Goal: Information Seeking & Learning: Learn about a topic

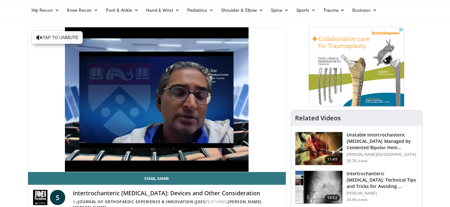
scroll to position [23, 0]
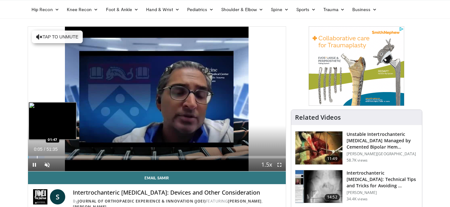
click at [37, 155] on div "Loaded : 6.46% 00:05 01:47" at bounding box center [157, 156] width 258 height 6
click at [50, 157] on div "Progress Bar" at bounding box center [50, 157] width 1 height 3
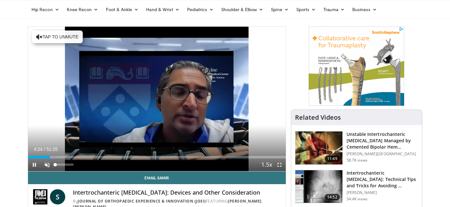
click at [48, 166] on span "Video Player" at bounding box center [47, 165] width 13 height 13
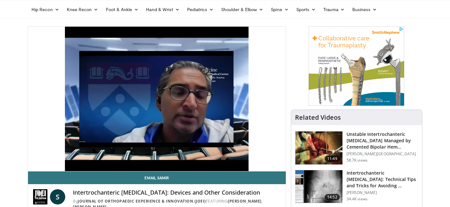
drag, startPoint x: 66, startPoint y: 165, endPoint x: 63, endPoint y: 164, distance: 3.4
click at [63, 164] on video-js "**********" at bounding box center [157, 99] width 258 height 145
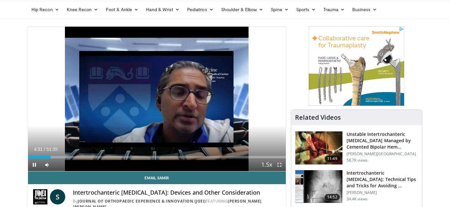
click at [278, 166] on span "Video Player" at bounding box center [279, 165] width 13 height 13
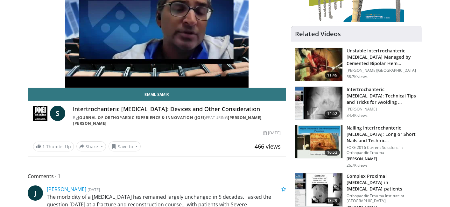
scroll to position [106, 0]
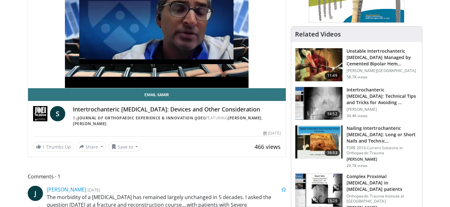
click at [322, 132] on img at bounding box center [318, 142] width 47 height 33
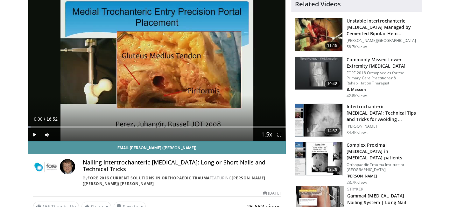
scroll to position [52, 0]
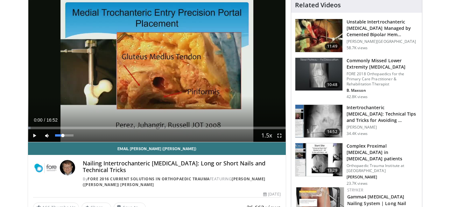
click at [52, 135] on span "Video Player" at bounding box center [47, 135] width 13 height 13
click at [48, 135] on span "Video Player" at bounding box center [47, 135] width 13 height 13
click at [35, 135] on span "Video Player" at bounding box center [34, 135] width 13 height 13
click at [67, 135] on div "65%" at bounding box center [64, 136] width 18 height 2
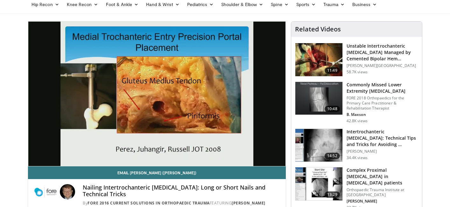
scroll to position [27, 0]
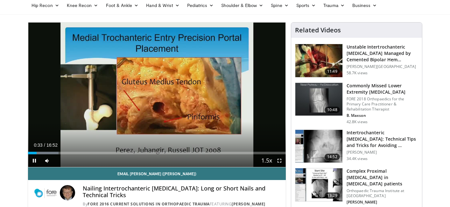
click at [281, 161] on span "Video Player" at bounding box center [279, 161] width 13 height 13
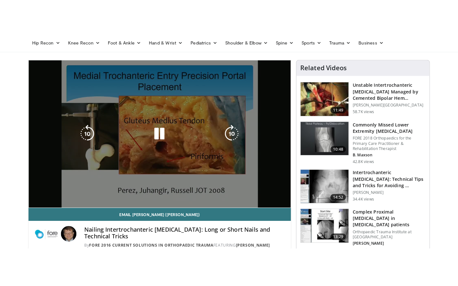
scroll to position [0, 0]
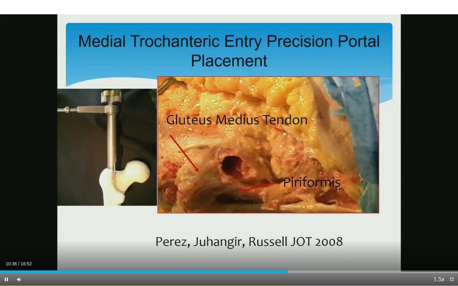
click at [270, 207] on div "Current Time 10:36 / Duration 16:52 Pause Skip Backward Skip Forward Mute 21% L…" at bounding box center [229, 279] width 458 height 13
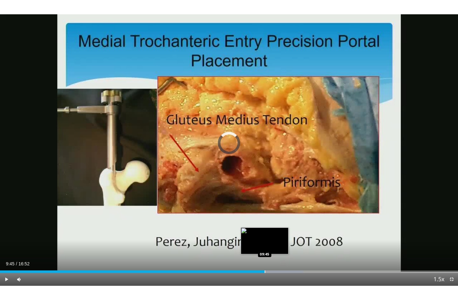
click at [265, 207] on div "Progress Bar" at bounding box center [265, 272] width 1 height 3
click at [256, 207] on div "Progress Bar" at bounding box center [256, 272] width 1 height 3
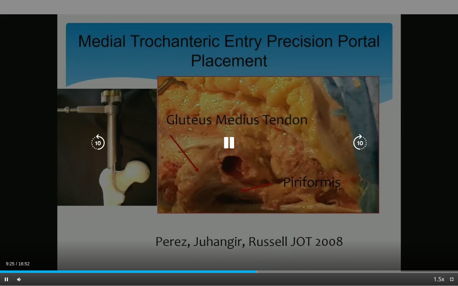
click at [239, 207] on div "10 seconds Tap to unmute" at bounding box center [229, 143] width 458 height 286
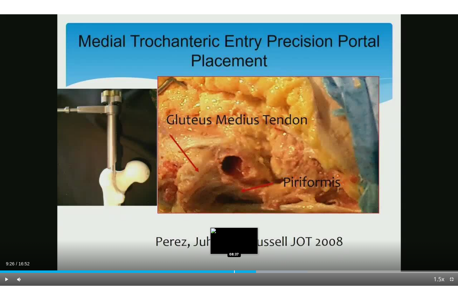
click at [234, 207] on div "Progress Bar" at bounding box center [234, 272] width 1 height 3
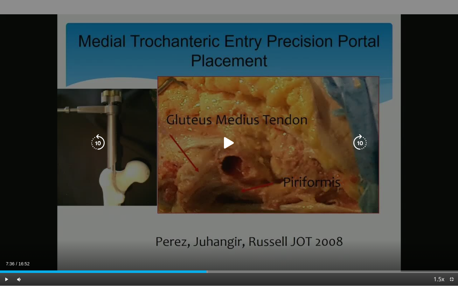
drag, startPoint x: 206, startPoint y: 273, endPoint x: 213, endPoint y: 242, distance: 31.5
click at [213, 207] on video-js "**********" at bounding box center [229, 143] width 458 height 286
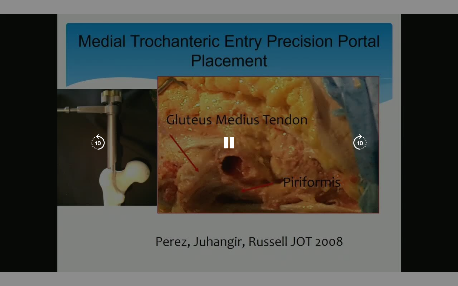
click at [245, 199] on div "10 seconds Tap to unmute" at bounding box center [229, 143] width 458 height 286
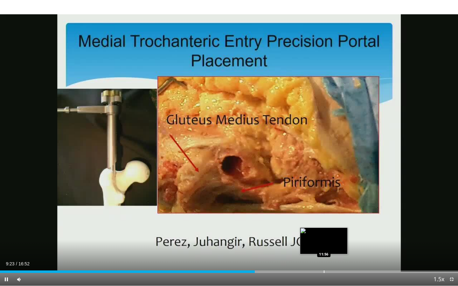
click at [233, 207] on div "Loaded : 56.27% 09:23 11:56" at bounding box center [229, 270] width 458 height 6
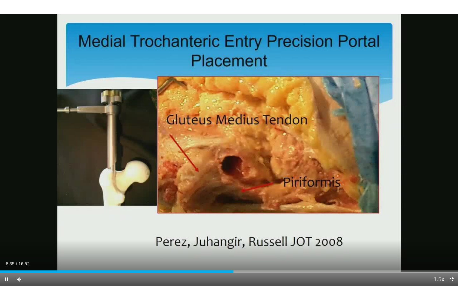
click at [208, 207] on div "Current Time 8:35 / Duration 16:52 Pause Skip Backward Skip Forward Mute 21% Lo…" at bounding box center [229, 279] width 458 height 13
click at [221, 207] on div "Loaded : 51.33% 08:37 08:07" at bounding box center [229, 270] width 458 height 6
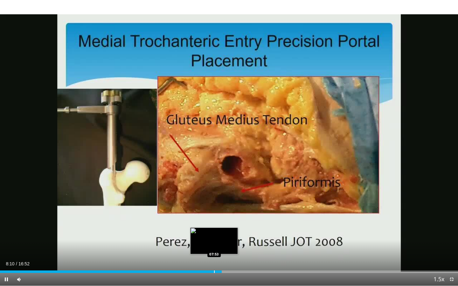
click at [214, 207] on div "Loaded : 48.37% 08:10 07:53" at bounding box center [229, 270] width 458 height 6
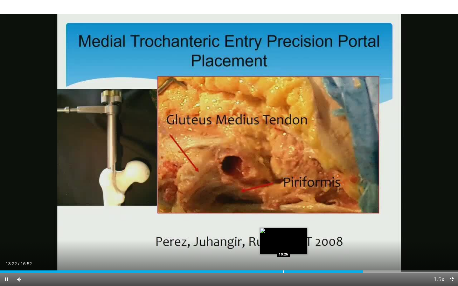
click at [283, 207] on div "Loaded : 78.98% 13:22 10:26" at bounding box center [229, 270] width 458 height 6
click at [288, 207] on div "Progress Bar" at bounding box center [288, 272] width 1 height 3
click at [291, 207] on div "Progress Bar" at bounding box center [291, 272] width 1 height 3
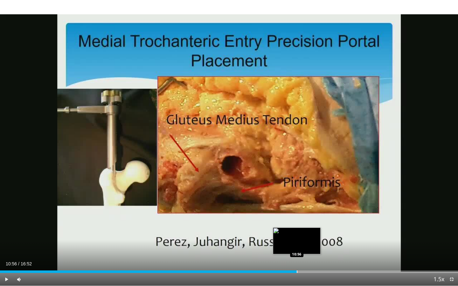
click at [297, 207] on div "Progress Bar" at bounding box center [297, 272] width 1 height 3
click at [299, 207] on div "Progress Bar" at bounding box center [299, 272] width 1 height 3
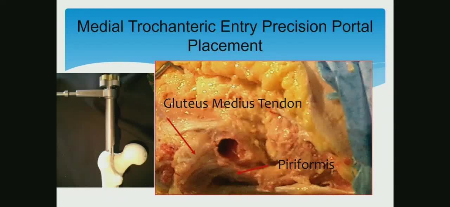
scroll to position [228, 0]
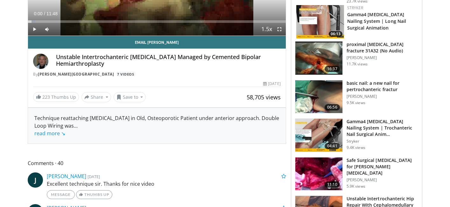
scroll to position [156, 0]
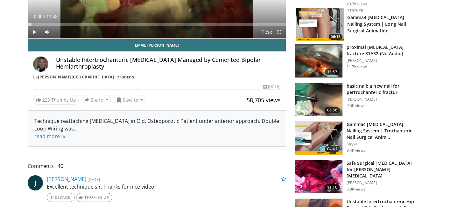
click at [318, 133] on img at bounding box center [318, 138] width 47 height 33
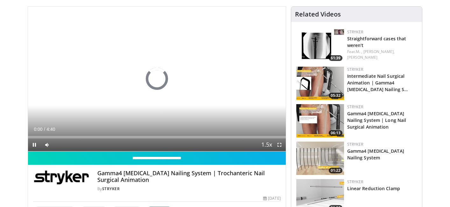
scroll to position [43, 0]
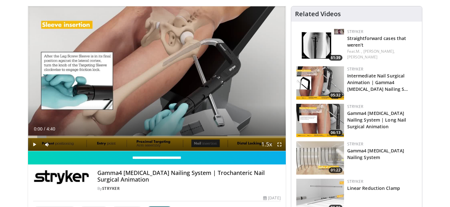
click at [28, 146] on div "**********" at bounding box center [157, 114] width 258 height 216
click at [32, 146] on span "Video Player" at bounding box center [34, 144] width 13 height 13
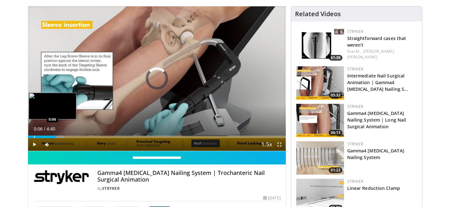
click at [34, 136] on div "Progress Bar" at bounding box center [34, 137] width 1 height 3
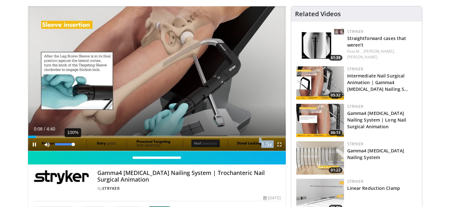
drag, startPoint x: 65, startPoint y: 147, endPoint x: 73, endPoint y: 147, distance: 8.3
click at [73, 147] on div "100%" at bounding box center [64, 144] width 22 height 13
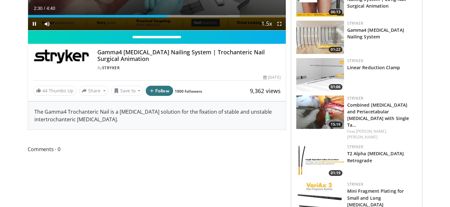
scroll to position [173, 0]
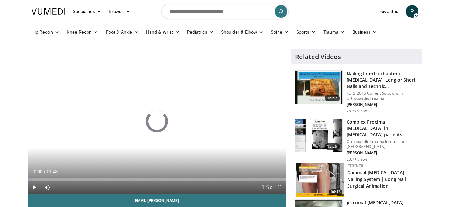
scroll to position [156, 0]
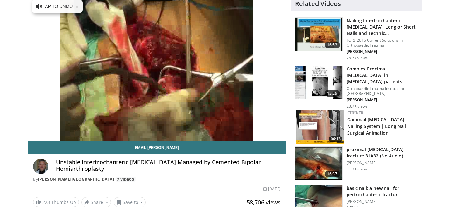
scroll to position [54, 0]
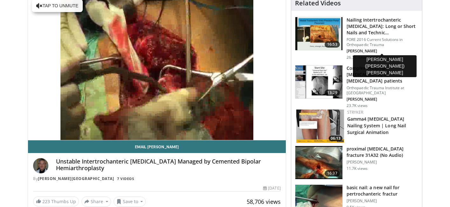
click at [359, 50] on p "[PERSON_NAME]" at bounding box center [382, 51] width 72 height 5
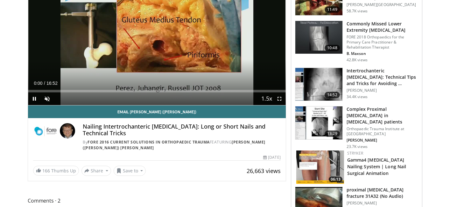
scroll to position [122, 0]
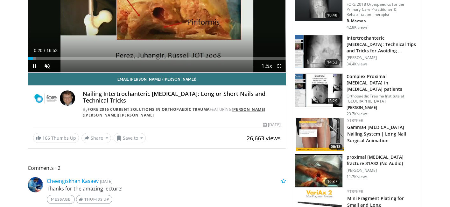
click at [265, 108] on link "[PERSON_NAME] ([PERSON_NAME]) [PERSON_NAME]" at bounding box center [174, 112] width 183 height 11
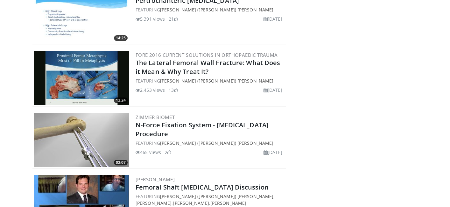
scroll to position [216, 0]
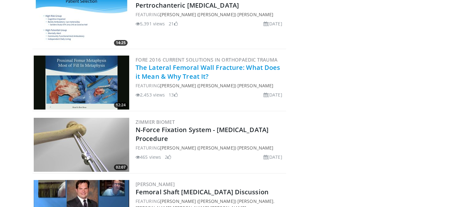
click at [182, 64] on link "The Lateral Femoral Wall Fracture: What Does it Mean & Why Treat It?" at bounding box center [207, 71] width 144 height 17
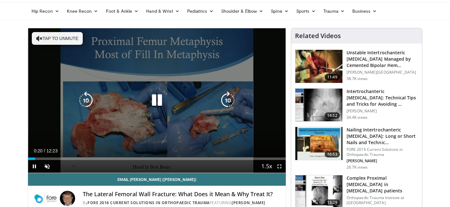
scroll to position [21, 0]
click at [157, 77] on div "10 seconds Tap to unmute" at bounding box center [157, 100] width 258 height 145
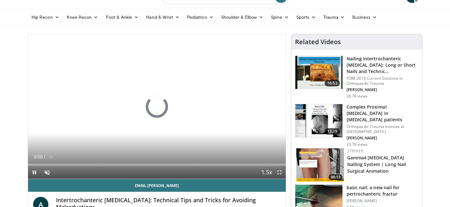
scroll to position [17, 0]
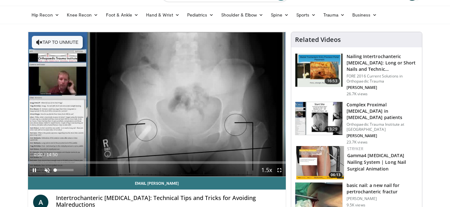
click at [52, 168] on span "Video Player" at bounding box center [47, 170] width 13 height 13
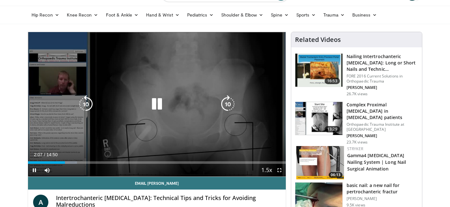
click at [121, 90] on div "10 seconds Tap to unmute" at bounding box center [157, 104] width 258 height 145
